Goal: Check status: Check status

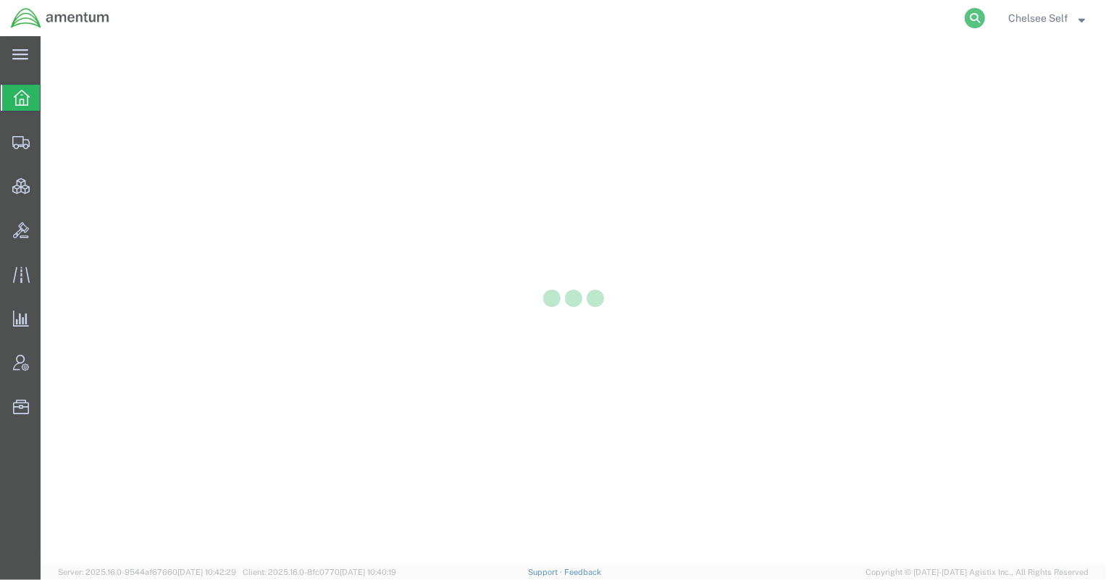
click at [977, 20] on icon at bounding box center [975, 18] width 20 height 20
click at [886, 18] on input "search" at bounding box center [744, 18] width 440 height 35
paste input "391129795596"
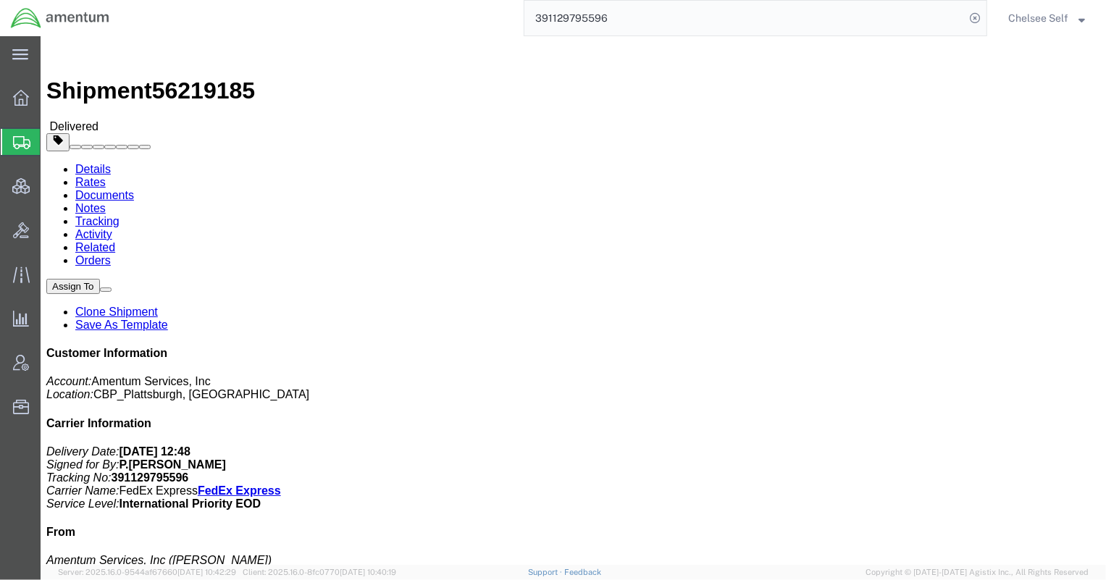
drag, startPoint x: 694, startPoint y: 152, endPoint x: 763, endPoint y: 153, distance: 69.5
click p "Shipment Id Number: CBP0041994 Project Number: 6118.03.03.2219.000.HLT.0000 Dep…"
copy b "CBP0041994"
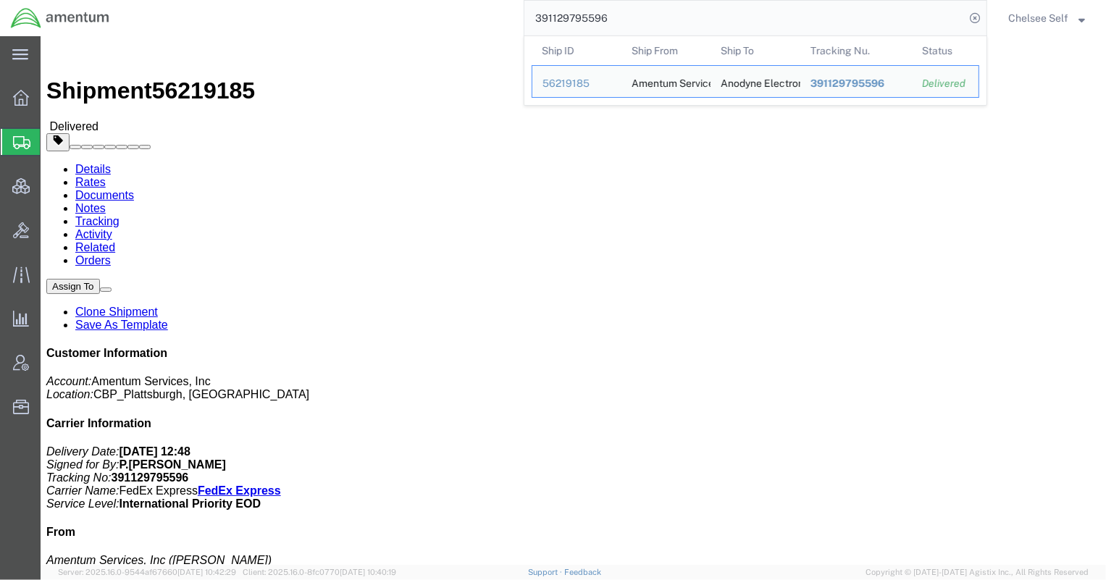
drag, startPoint x: 618, startPoint y: 13, endPoint x: 334, endPoint y: -3, distance: 284.3
click at [334, 0] on html "main_menu Created with Sketch. Collapse Menu Overview Shipments Shipment Manage…" at bounding box center [553, 290] width 1106 height 580
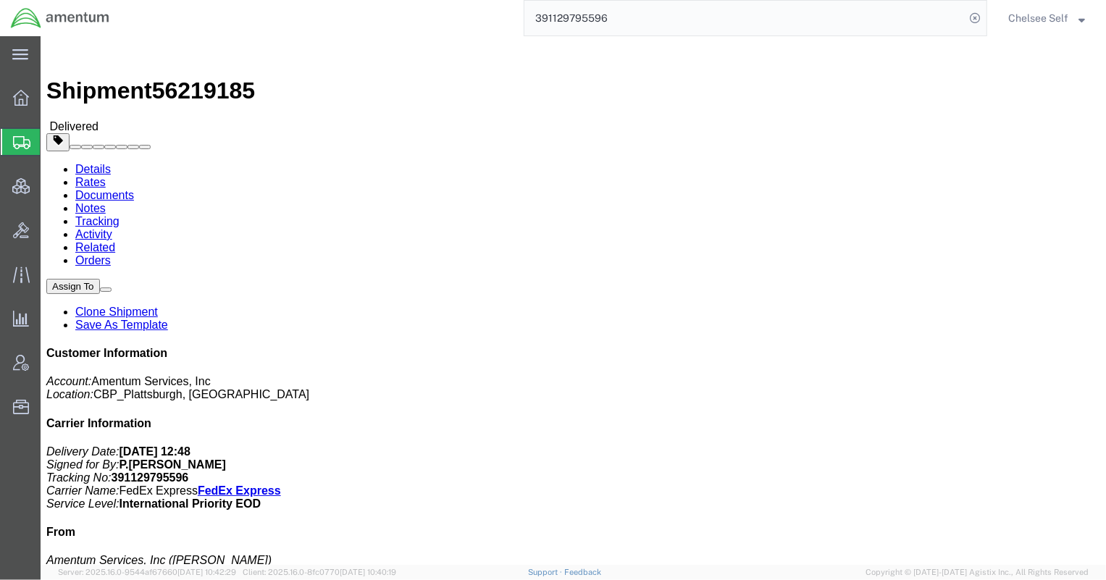
paste input "713231485"
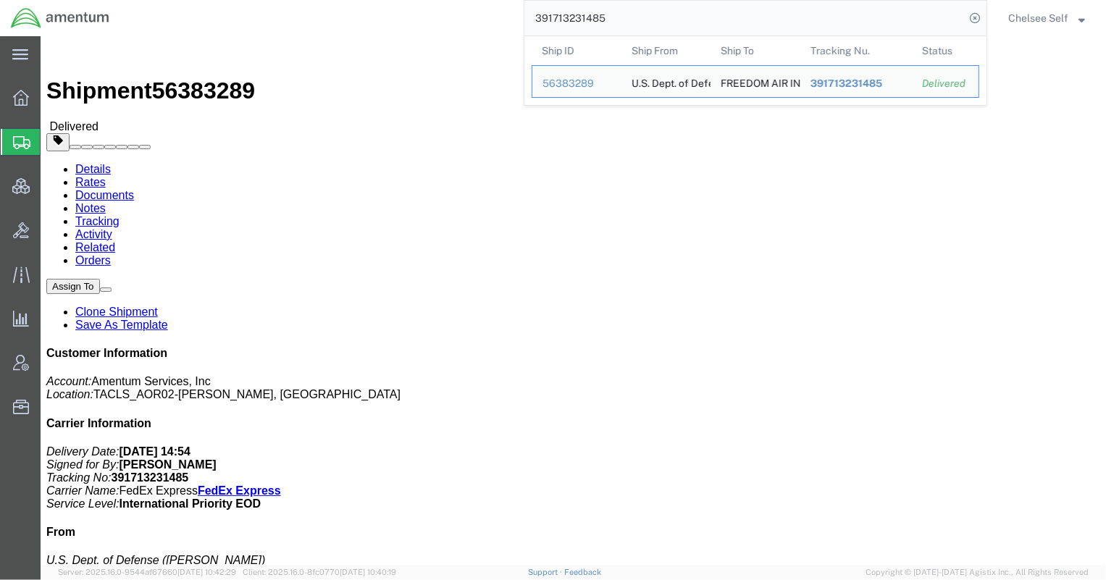
drag, startPoint x: 622, startPoint y: 20, endPoint x: 388, endPoint y: 5, distance: 234.3
click at [391, 5] on div "391713231485 Ship ID Ship From Ship To Tracking Nu. Status Ship ID 56383289 Shi…" at bounding box center [553, 18] width 867 height 36
paste input "5198302454"
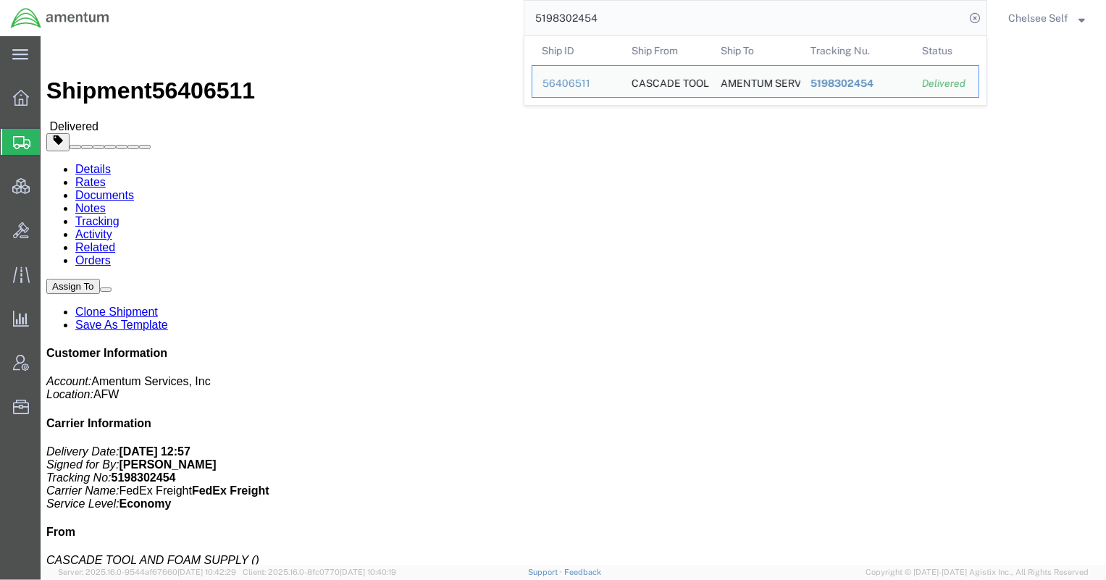
drag, startPoint x: 616, startPoint y: 13, endPoint x: 422, endPoint y: 12, distance: 193.3
click at [422, 12] on div "5198302454 Ship ID Ship From Ship To Tracking Nu. Status Ship ID 56406511 Ship …" at bounding box center [553, 18] width 867 height 36
paste input "391528775257"
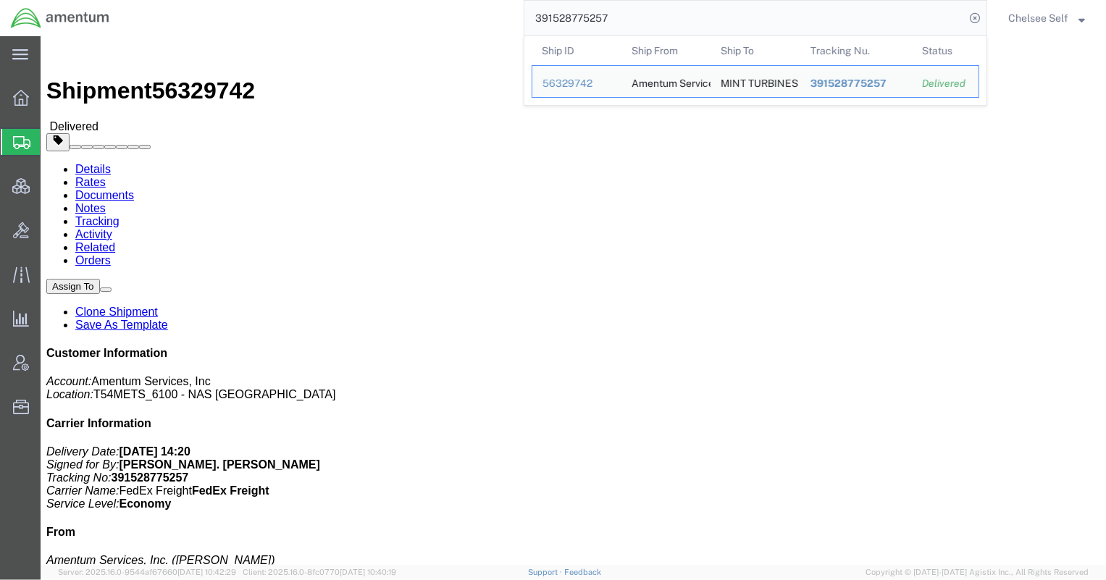
drag, startPoint x: 620, startPoint y: 18, endPoint x: 357, endPoint y: 17, distance: 262.9
click at [383, 20] on div "391528775257 Ship ID Ship From Ship To Tracking Nu. Status Ship ID 56329742 Shi…" at bounding box center [553, 18] width 867 height 36
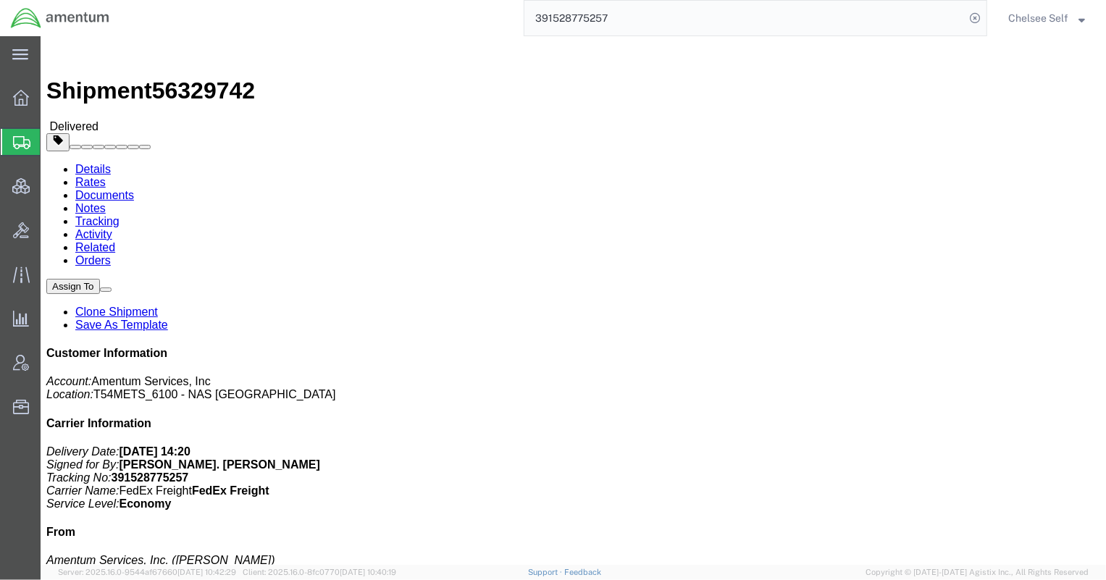
paste input "55854722"
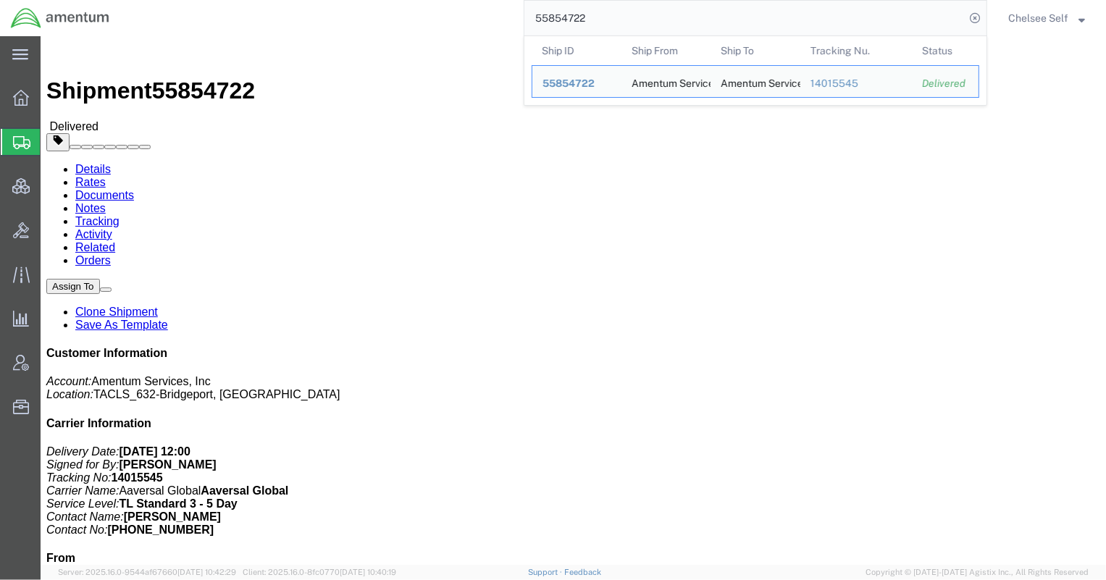
drag, startPoint x: 608, startPoint y: 16, endPoint x: 353, endPoint y: 1, distance: 256.0
click at [353, 1] on div "55854722 Ship ID Ship From Ship To Tracking Nu. Status Ship ID 55854722 Ship Fr…" at bounding box center [553, 18] width 867 height 36
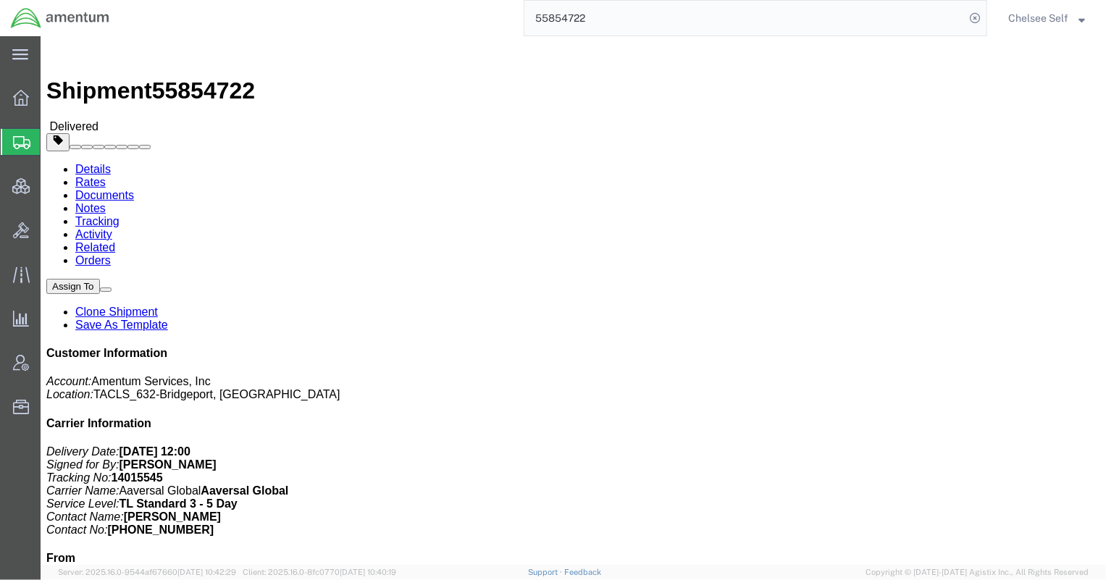
paste input "6224"
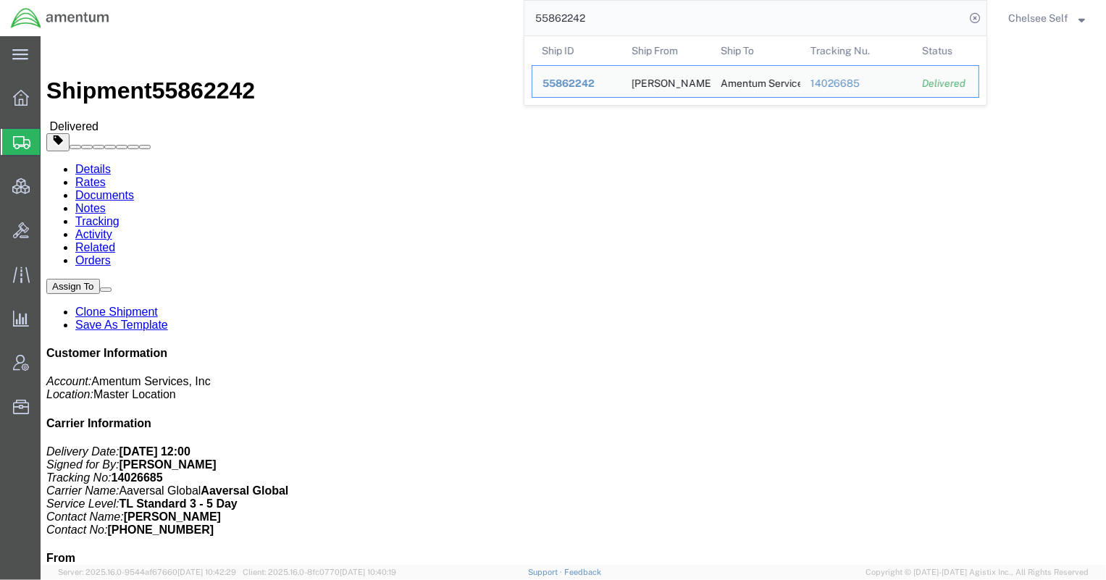
drag, startPoint x: 555, startPoint y: 14, endPoint x: 358, endPoint y: -1, distance: 197.6
click at [358, 0] on html "main_menu Created with Sketch. Collapse Menu Overview Shipments Shipment Manage…" at bounding box center [553, 290] width 1106 height 580
paste input "43559"
drag, startPoint x: 658, startPoint y: 21, endPoint x: 332, endPoint y: -17, distance: 328.8
click at [332, 0] on html "main_menu Created with Sketch. Collapse Menu Overview Shipments Shipment Manage…" at bounding box center [553, 290] width 1106 height 580
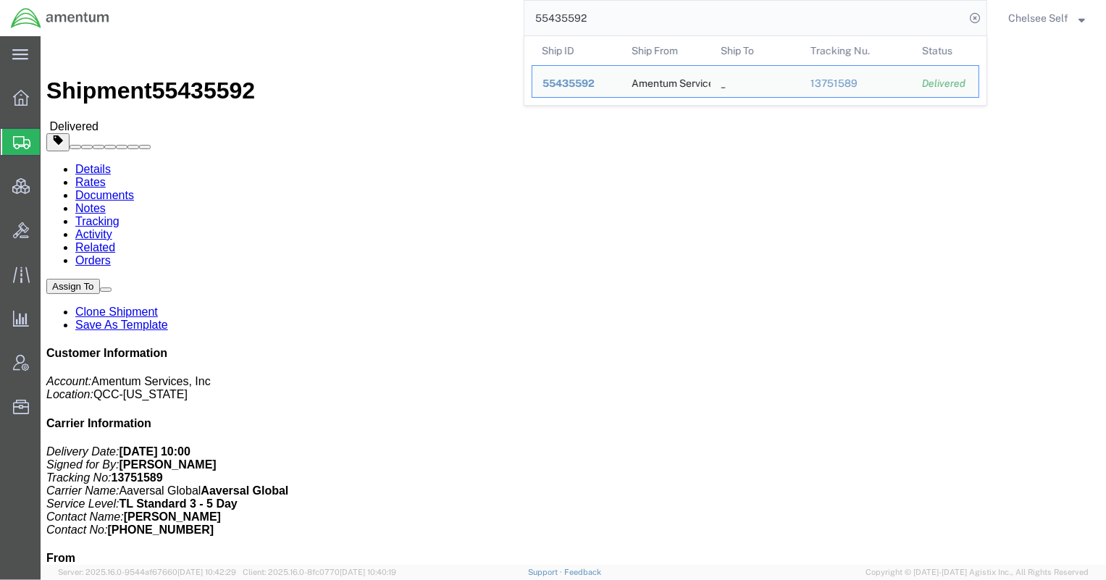
paste input "6058249"
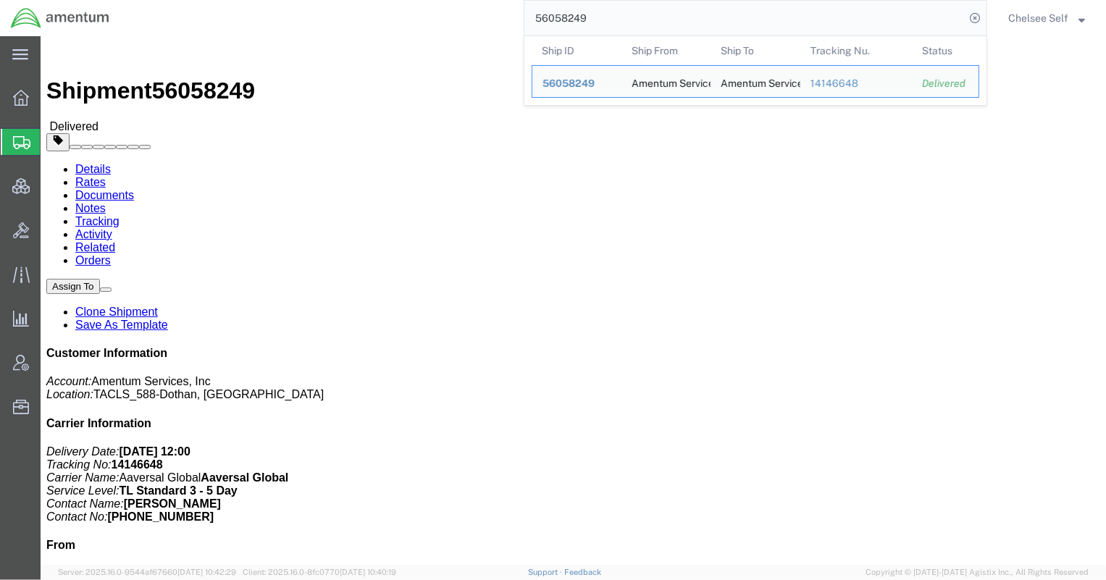
drag, startPoint x: 598, startPoint y: 15, endPoint x: 285, endPoint y: -8, distance: 314.4
click at [285, 0] on html "main_menu Created with Sketch. Collapse Menu Overview Shipments Shipment Manage…" at bounding box center [553, 290] width 1106 height 580
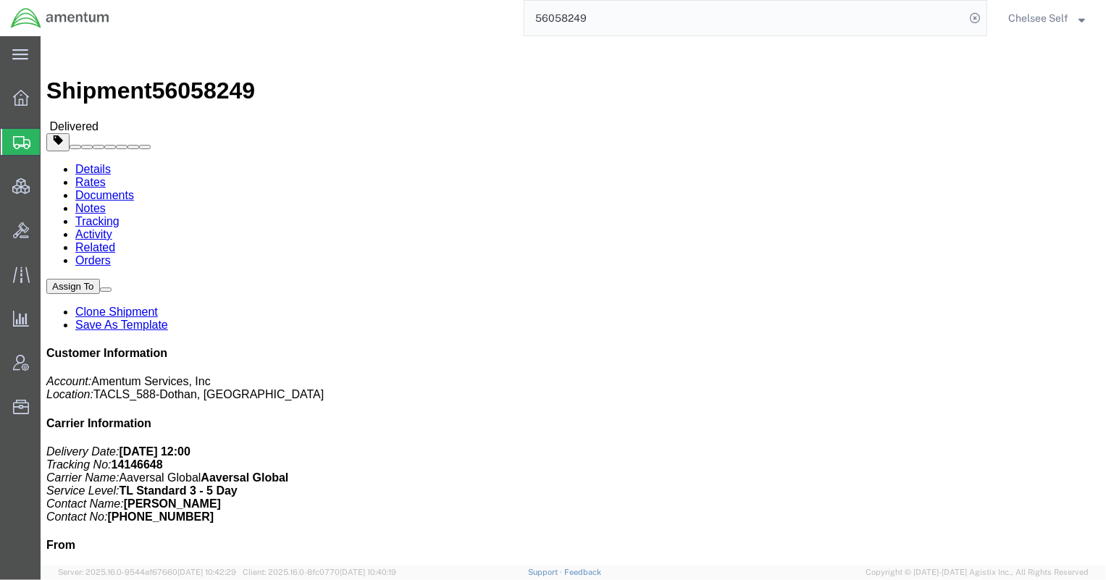
paste input "5568623"
type input "55568623"
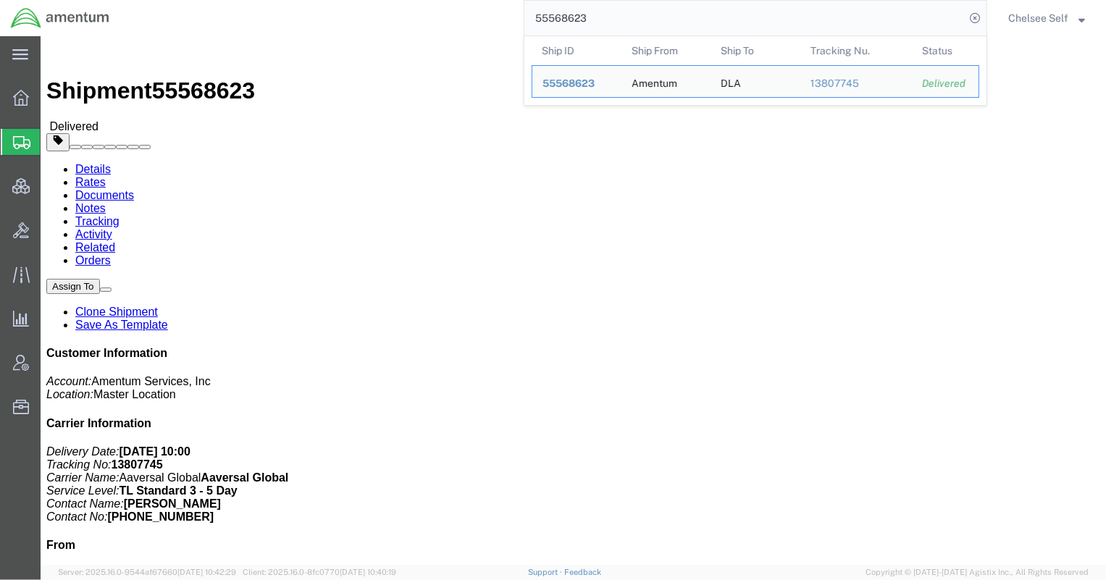
drag, startPoint x: 718, startPoint y: 30, endPoint x: 348, endPoint y: 12, distance: 370.5
click at [348, 12] on div "55568623 Ship ID Ship From Ship To Tracking Nu. Status Ship ID 55568623 Ship Fr…" at bounding box center [553, 18] width 867 height 36
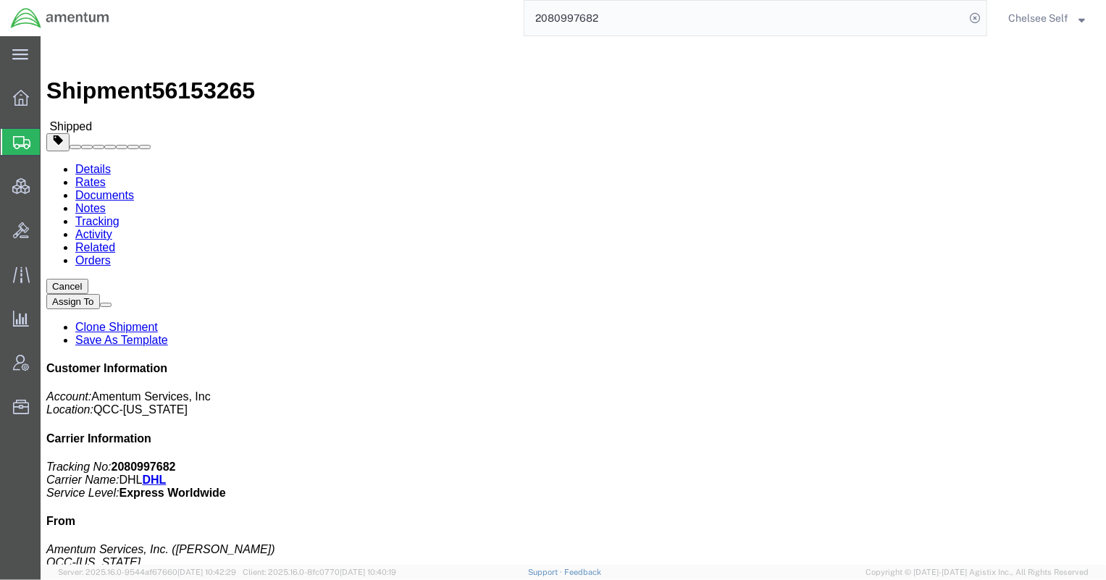
drag, startPoint x: 522, startPoint y: 18, endPoint x: 346, endPoint y: 7, distance: 176.3
click at [346, 7] on div "2080997682" at bounding box center [553, 18] width 867 height 36
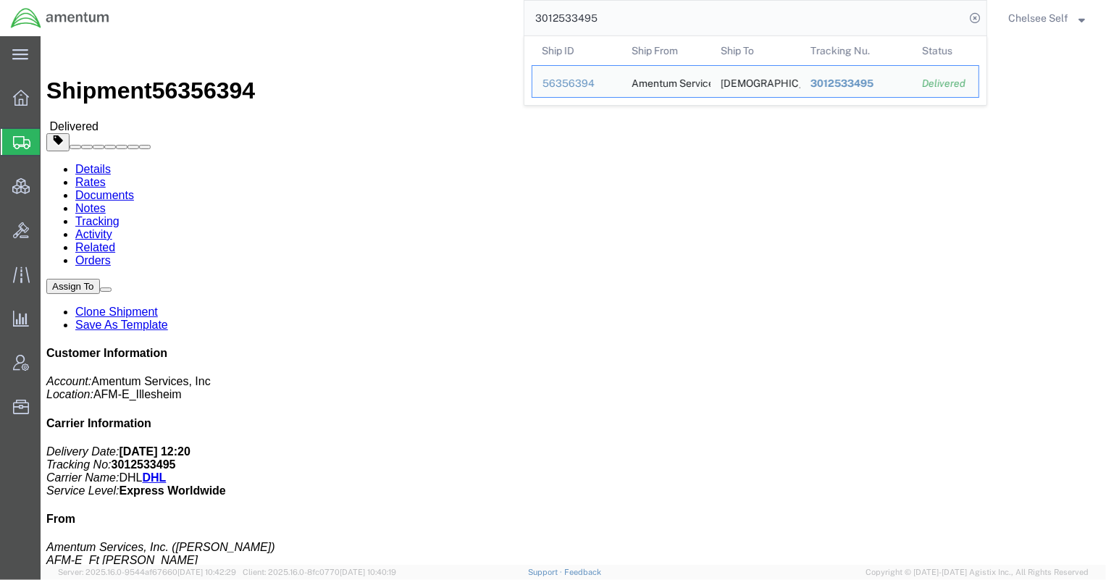
drag, startPoint x: 616, startPoint y: 15, endPoint x: 408, endPoint y: 16, distance: 207.8
click at [408, 16] on div "3012533495 Ship ID Ship From Ship To Tracking Nu. Status Ship ID 56356394 Ship …" at bounding box center [553, 18] width 867 height 36
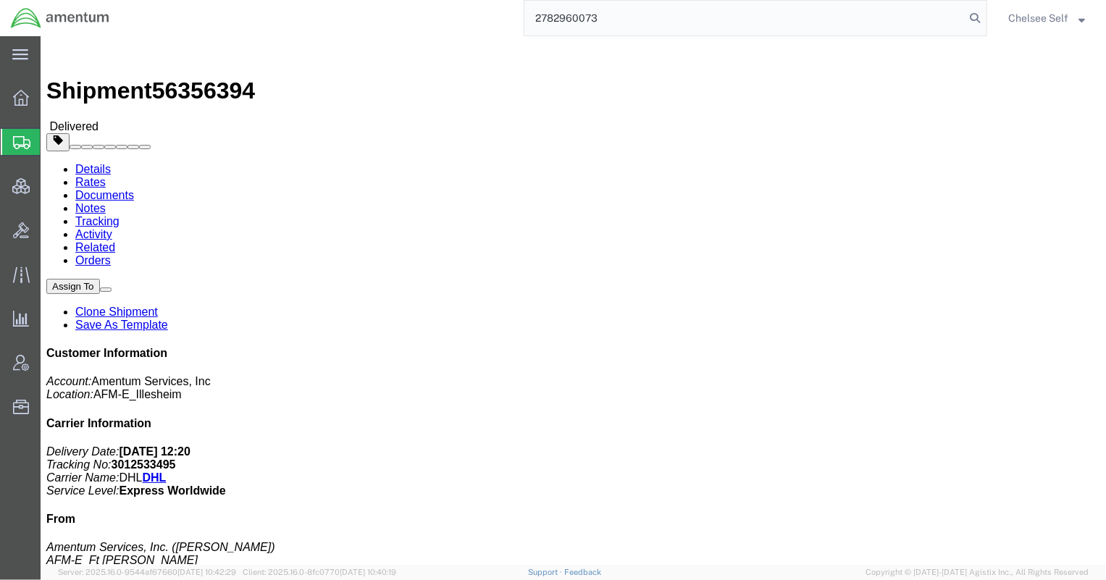
type input "2782960073"
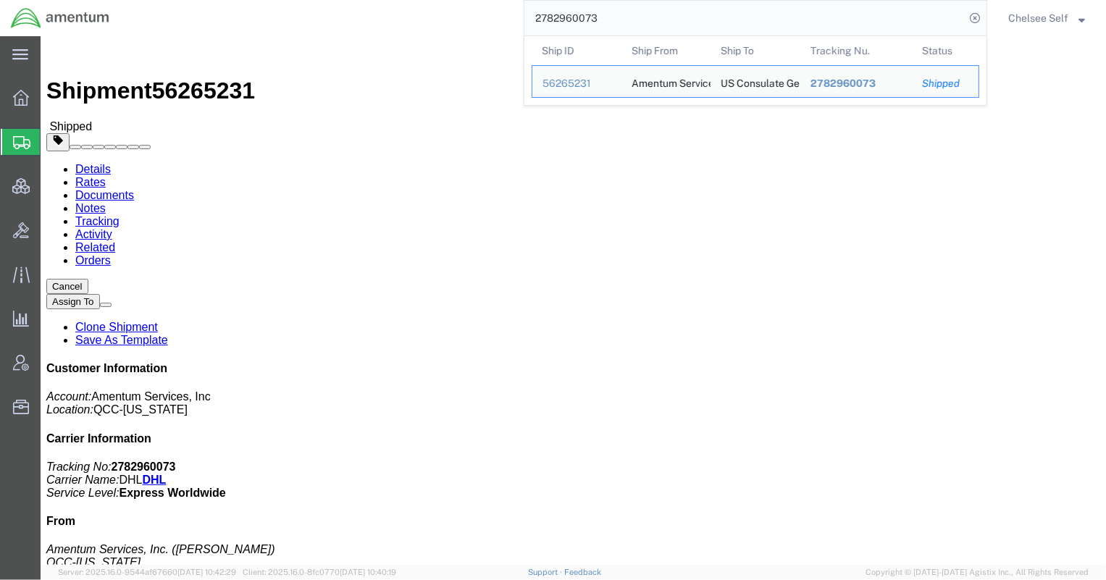
drag, startPoint x: 708, startPoint y: 17, endPoint x: 325, endPoint y: -4, distance: 383.7
click at [325, 0] on html "main_menu Created with Sketch. Collapse Menu Overview Shipments Shipment Manage…" at bounding box center [553, 290] width 1106 height 580
drag, startPoint x: 616, startPoint y: 21, endPoint x: 370, endPoint y: 9, distance: 246.5
click at [370, 9] on div "3614213761 Ship ID Ship From Ship To Tracking Nu. Status Ship ID 56248813 Ship …" at bounding box center [553, 18] width 867 height 36
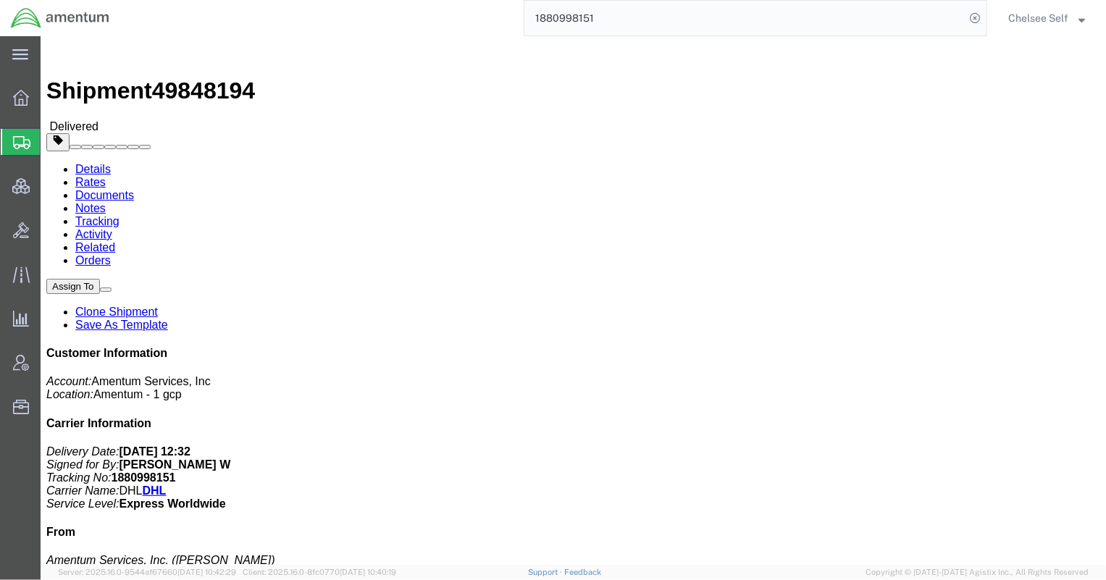
drag, startPoint x: 589, startPoint y: 169, endPoint x: 724, endPoint y: 171, distance: 134.7
click div "References Customer Ref: 7448.014.002.ODCPMO.IQ Shipment Id Number: Monicah Wai…"
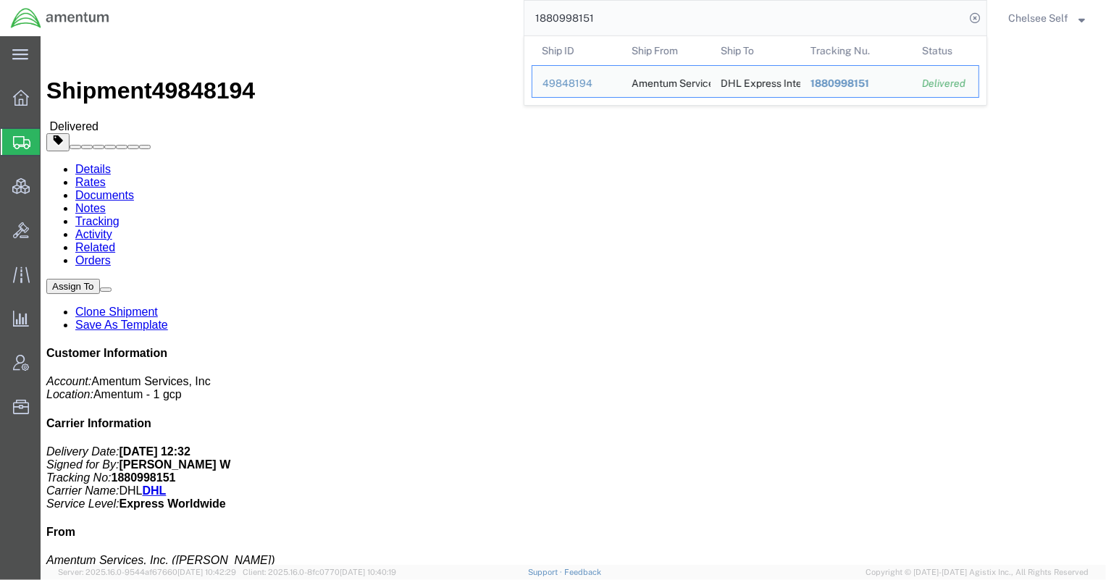
drag, startPoint x: 619, startPoint y: 16, endPoint x: 308, endPoint y: 7, distance: 311.5
click at [311, 10] on div "1880998151 Ship ID Ship From Ship To Tracking Nu. Status Ship ID 49848194 Ship …" at bounding box center [553, 18] width 867 height 36
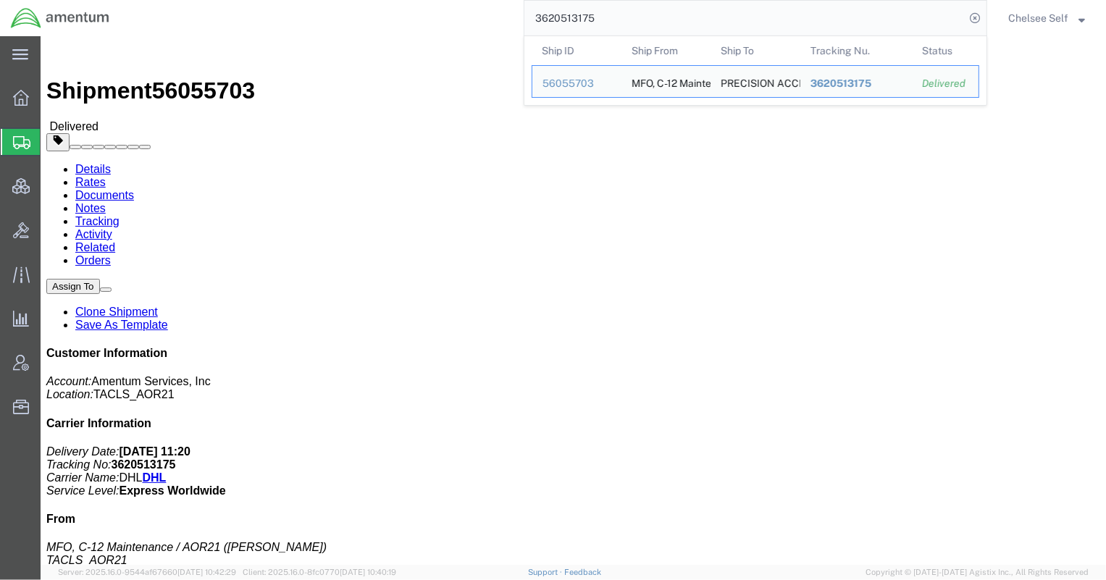
drag, startPoint x: 433, startPoint y: 18, endPoint x: 400, endPoint y: 17, distance: 33.3
click at [400, 17] on div "3620513175 Ship ID Ship From Ship To Tracking Nu. Status Ship ID 56055703 Ship …" at bounding box center [553, 18] width 867 height 36
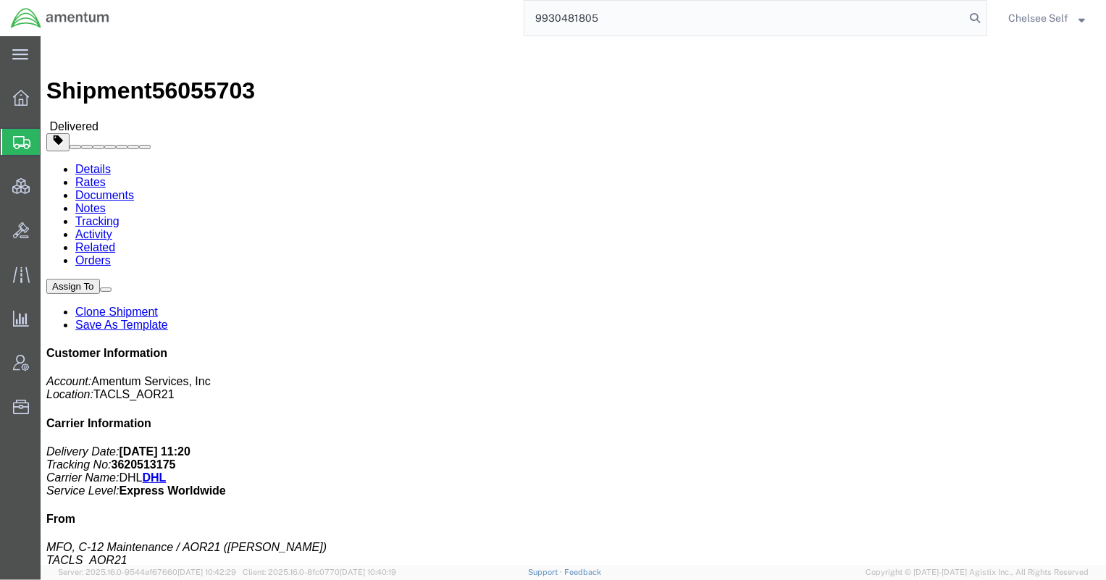
type input "9930481805"
